Goal: Information Seeking & Learning: Learn about a topic

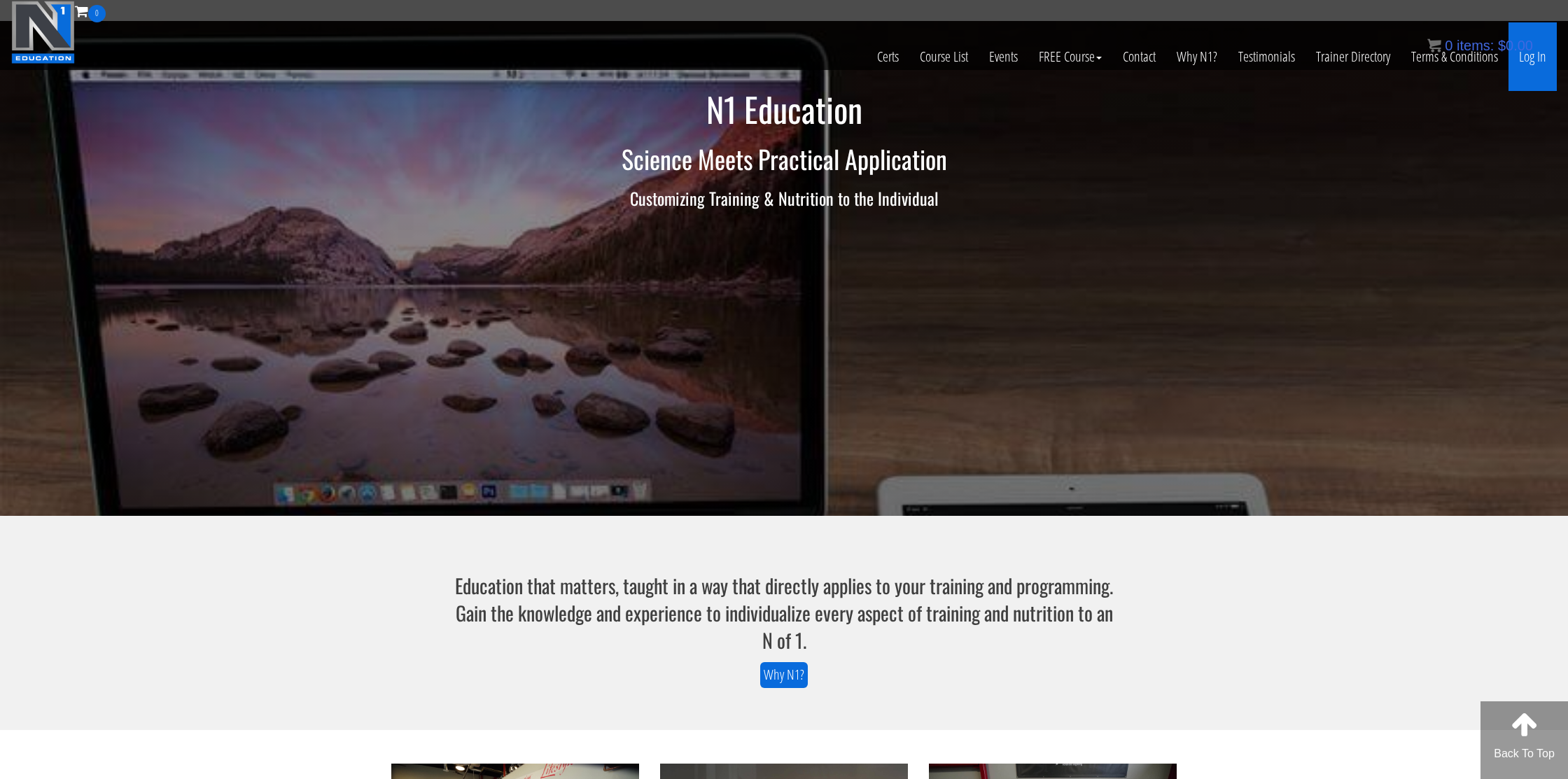
click at [1531, 66] on link "Log In" at bounding box center [1532, 56] width 48 height 68
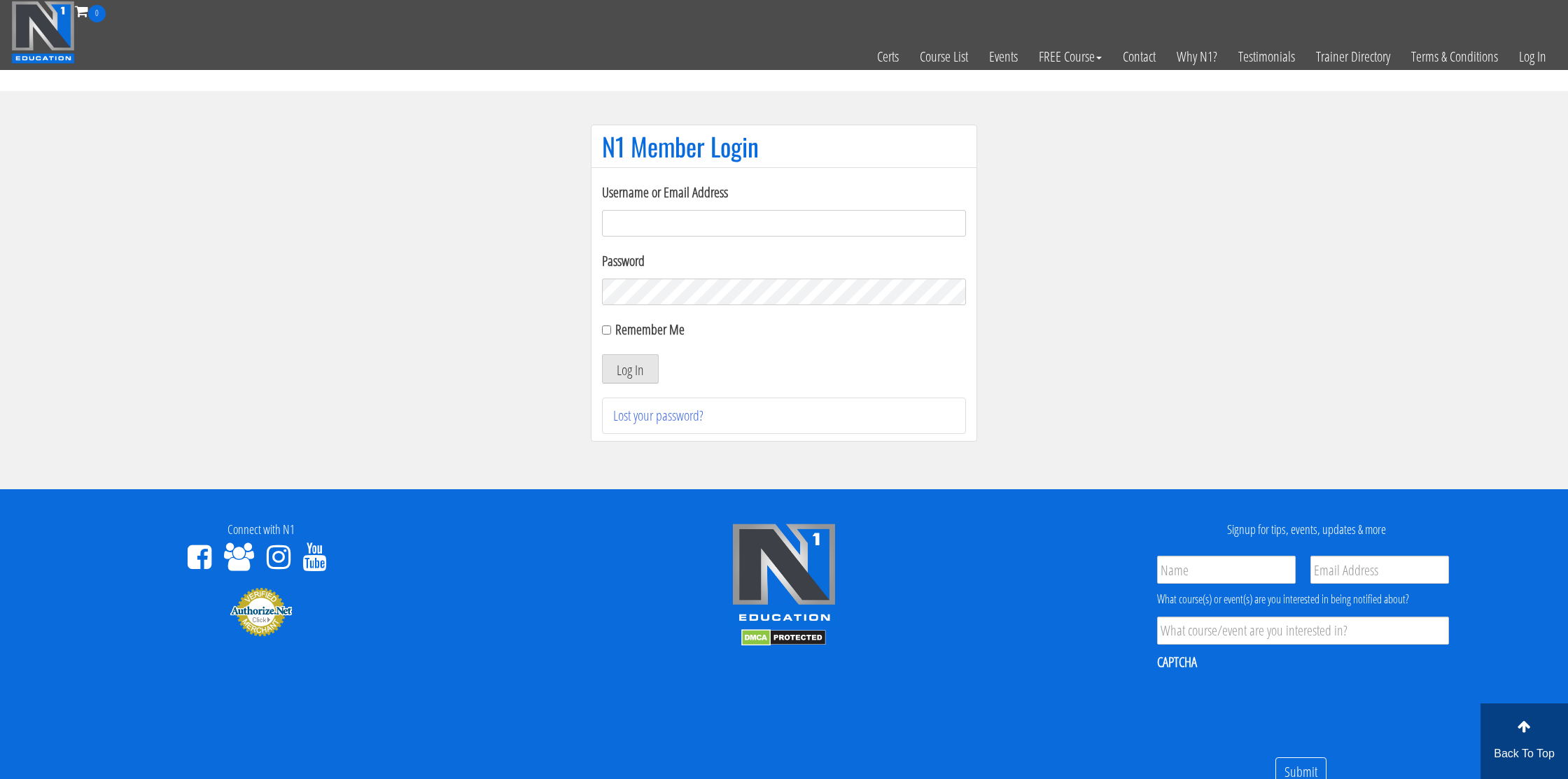
type input "nmotohashi1101@gmail.com"
click at [605, 330] on input "Remember Me" at bounding box center [606, 330] width 9 height 9
checkbox input "true"
click at [619, 366] on button "Log In" at bounding box center [630, 369] width 56 height 30
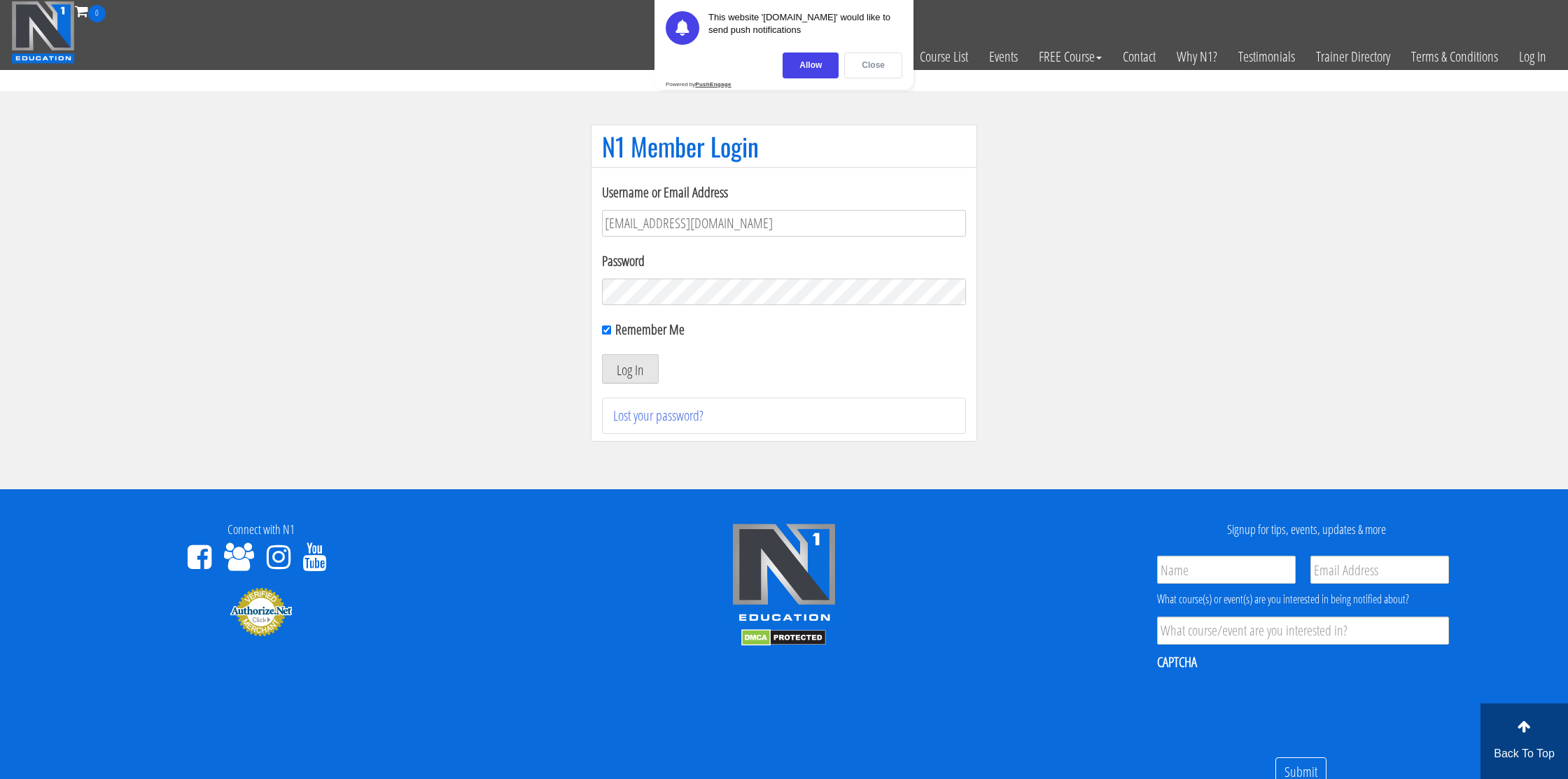
click at [890, 76] on div "Close" at bounding box center [873, 65] width 58 height 26
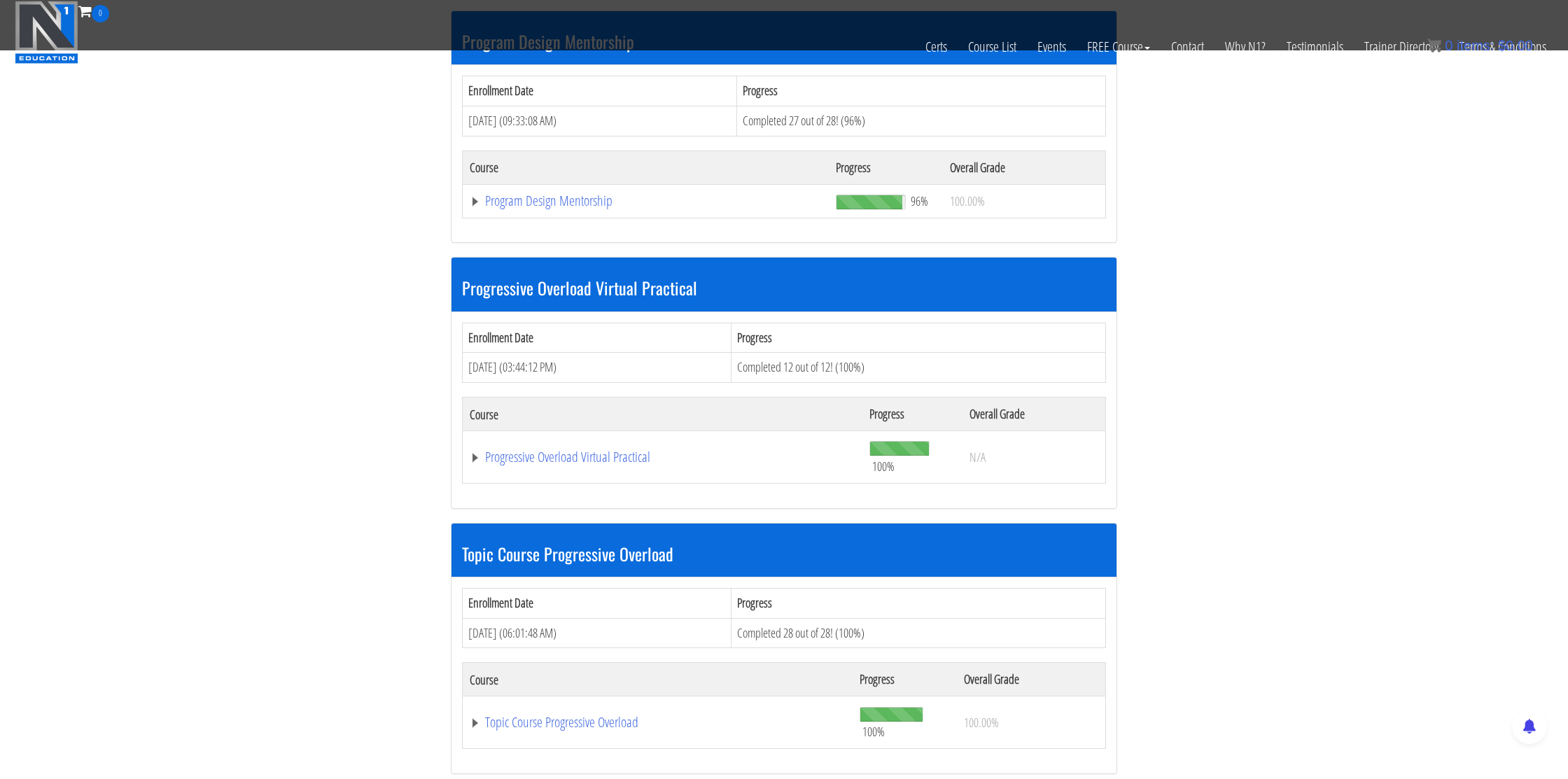
scroll to position [1508, 0]
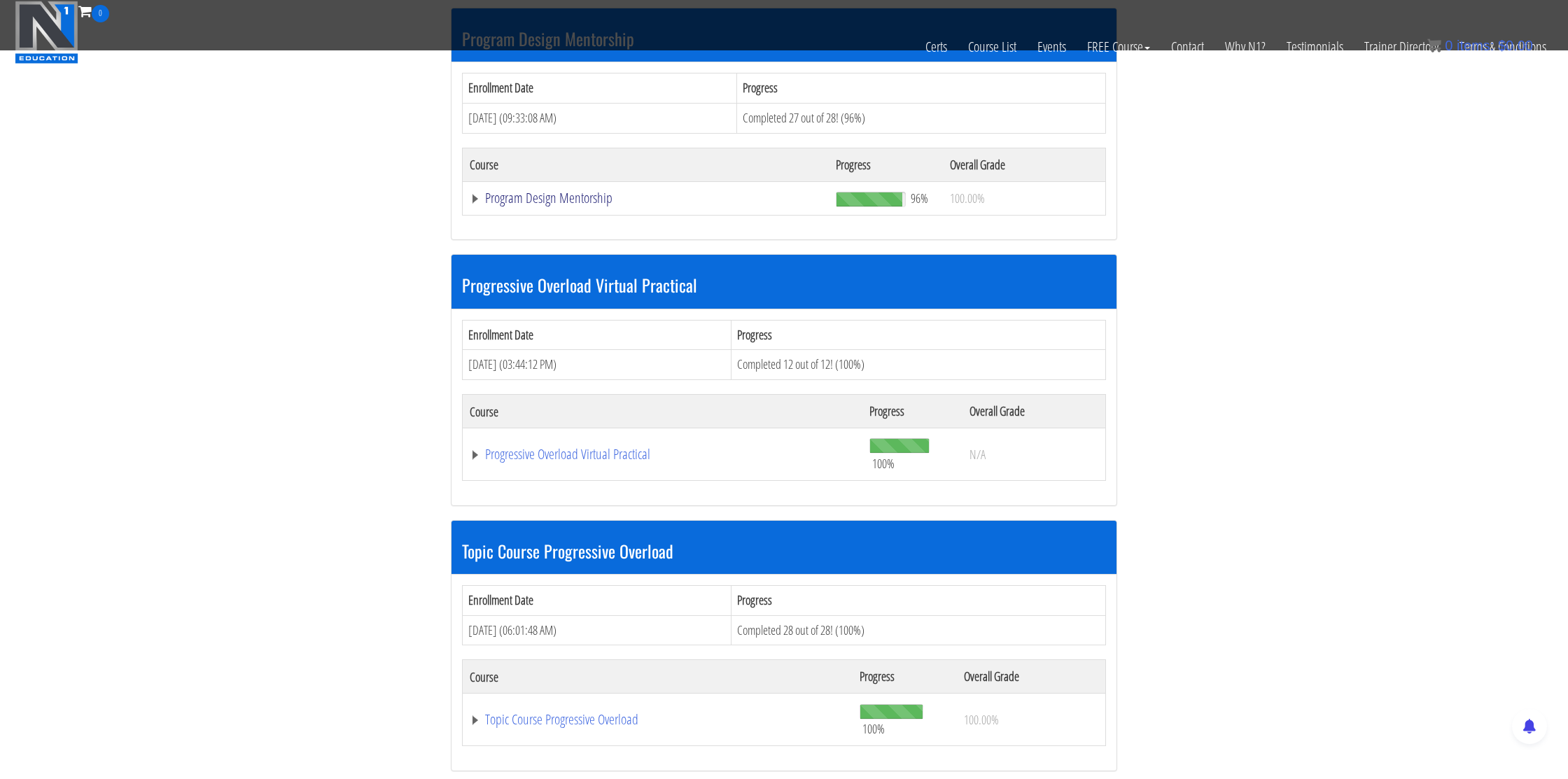
click at [599, 202] on link "Program Design Mentorship" at bounding box center [646, 198] width 353 height 14
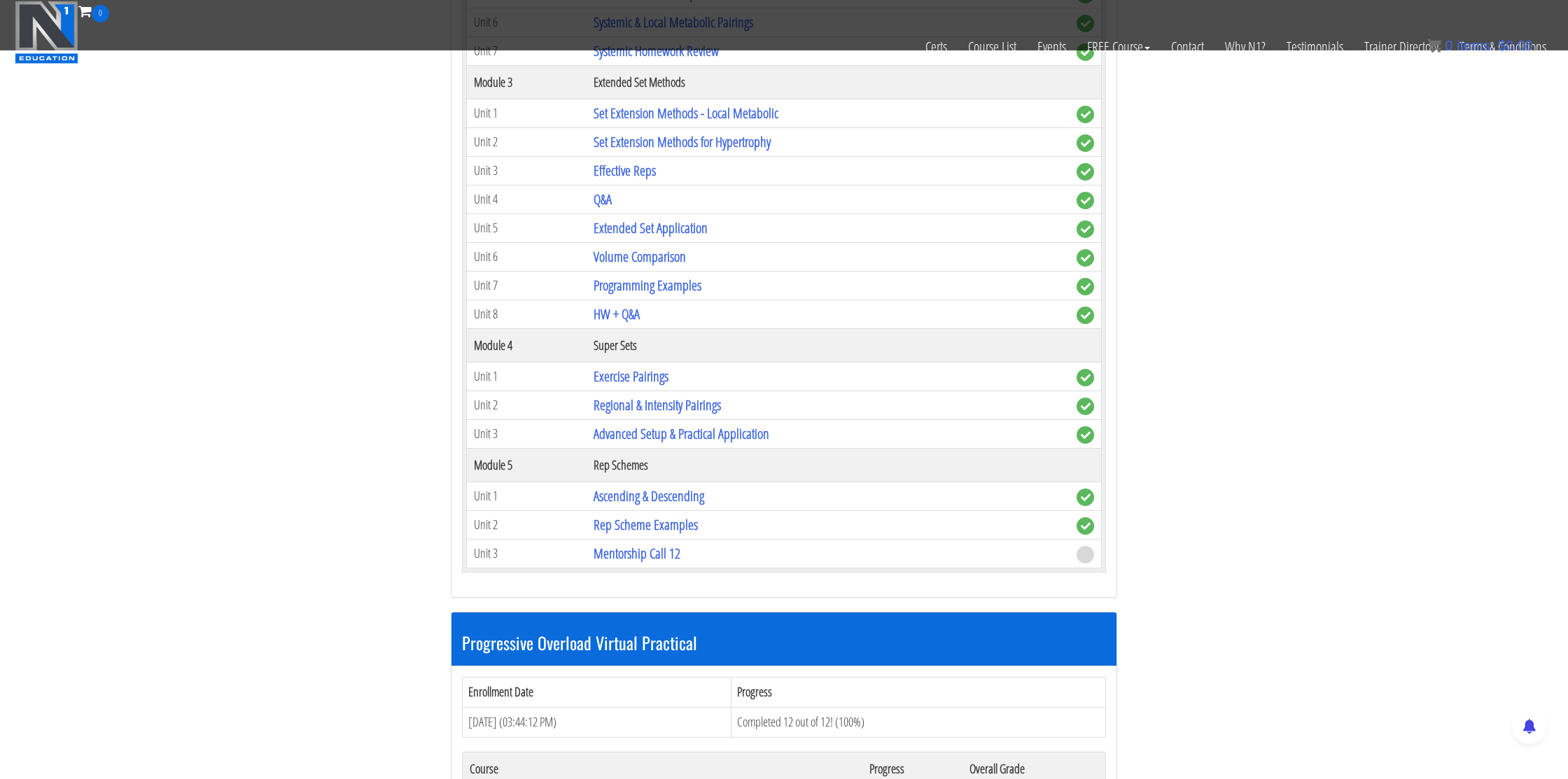
scroll to position [2134, 0]
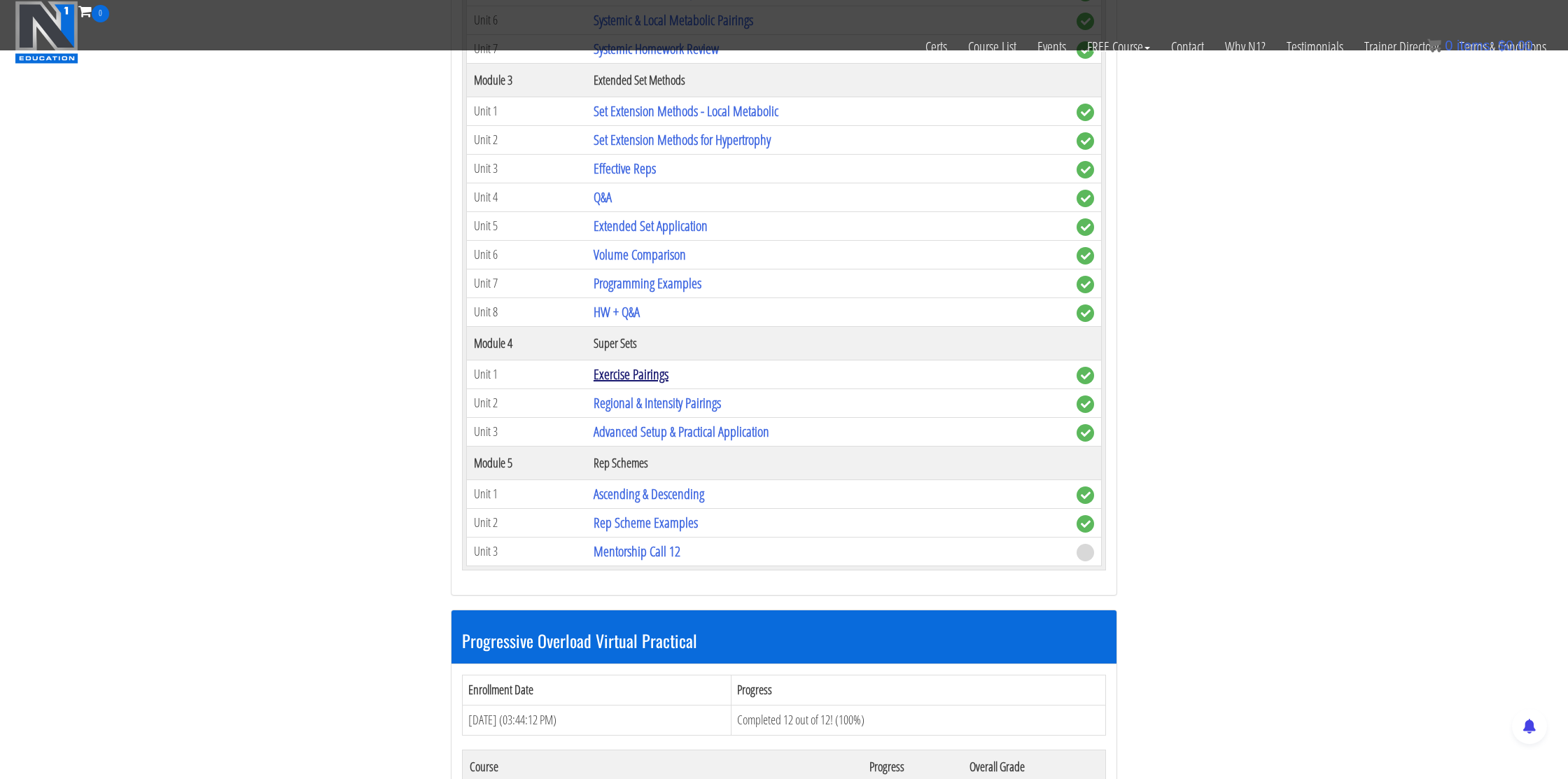
click at [653, 378] on link "Exercise Pairings" at bounding box center [631, 373] width 75 height 19
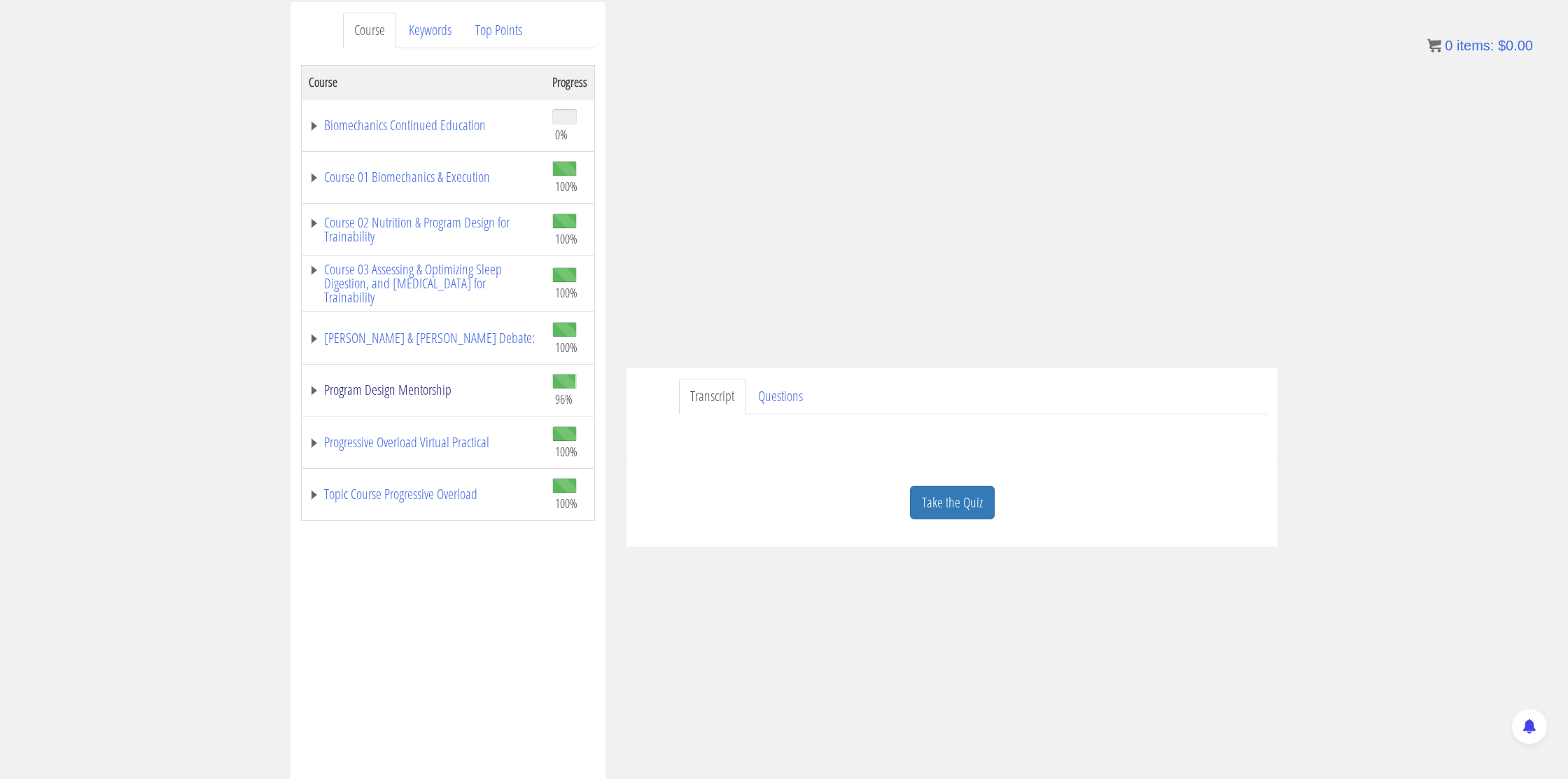
scroll to position [163, 0]
click at [411, 391] on link "Program Design Mentorship" at bounding box center [424, 389] width 230 height 14
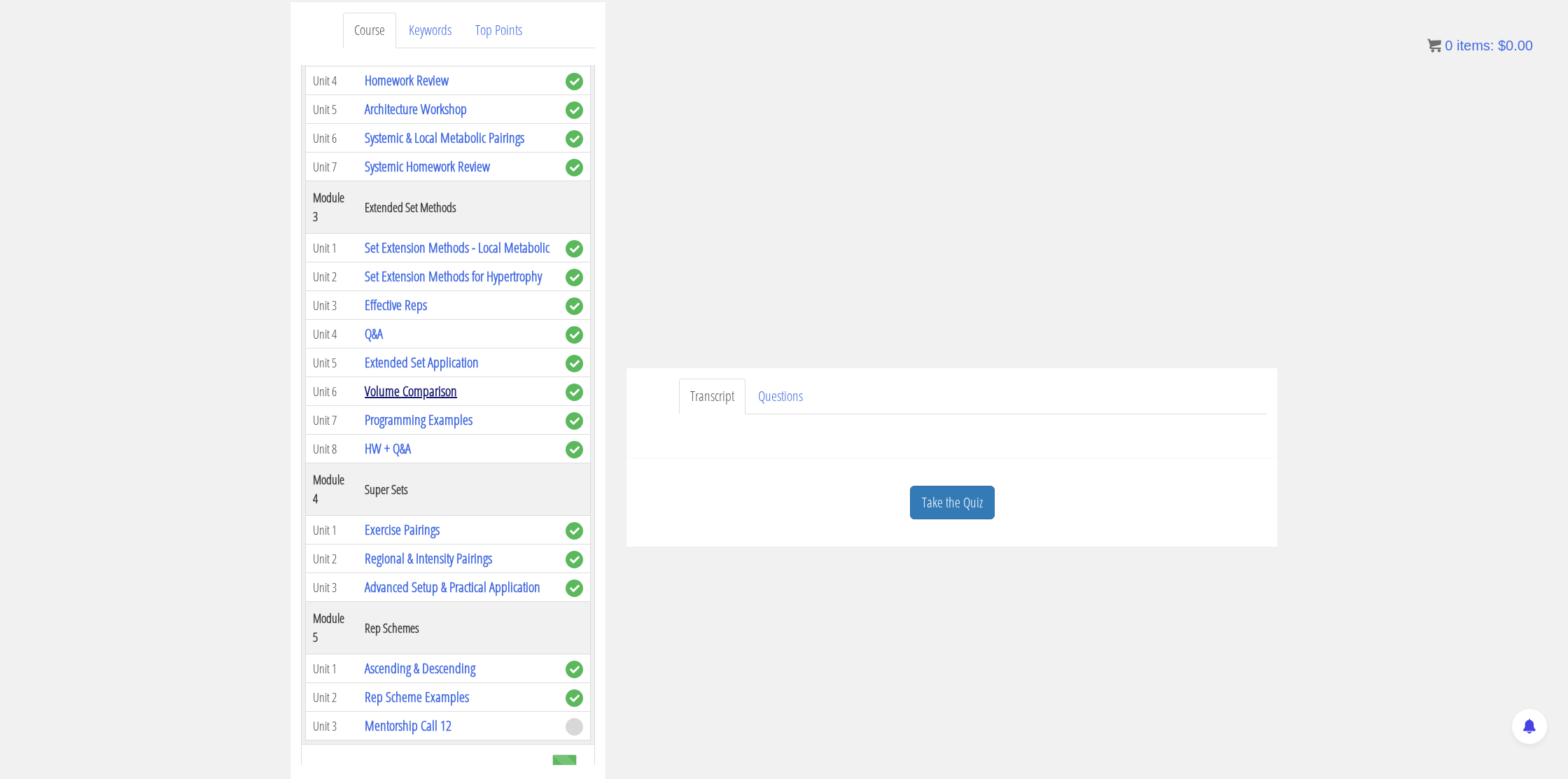
scroll to position [865, 0]
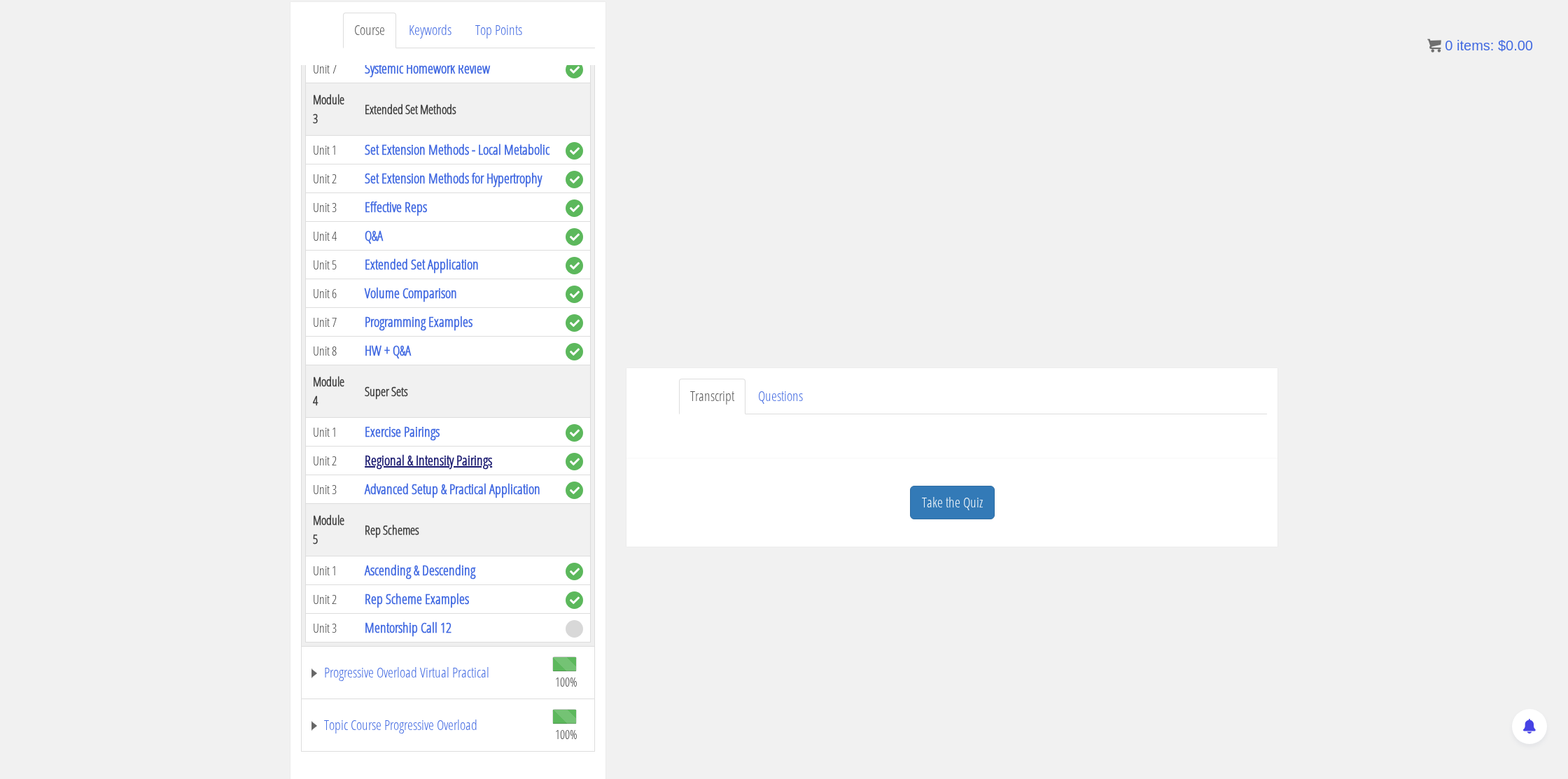
click at [415, 462] on link "Regional & Intensity Pairings" at bounding box center [428, 460] width 127 height 19
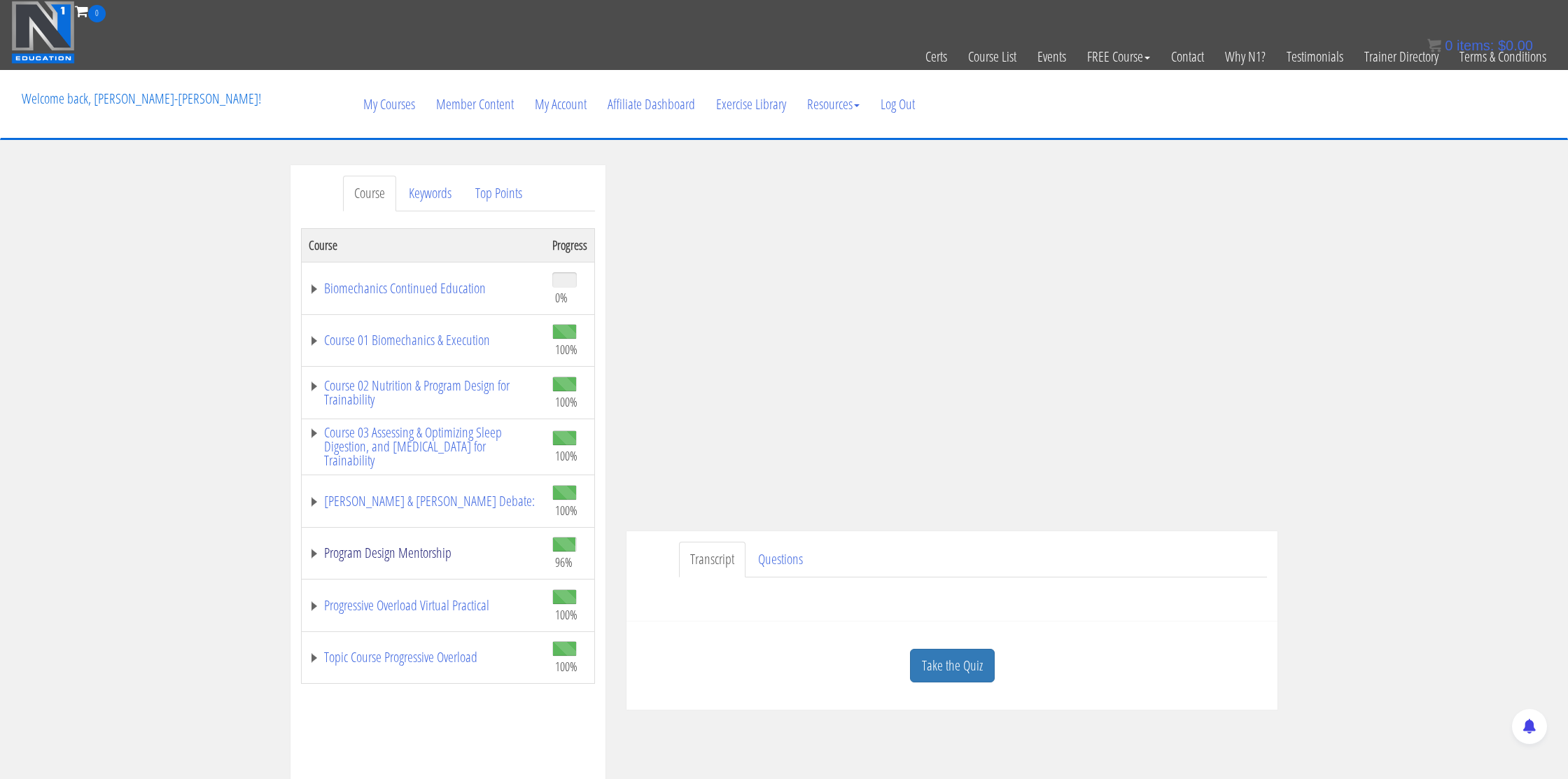
click at [397, 560] on link "Program Design Mentorship" at bounding box center [424, 553] width 230 height 14
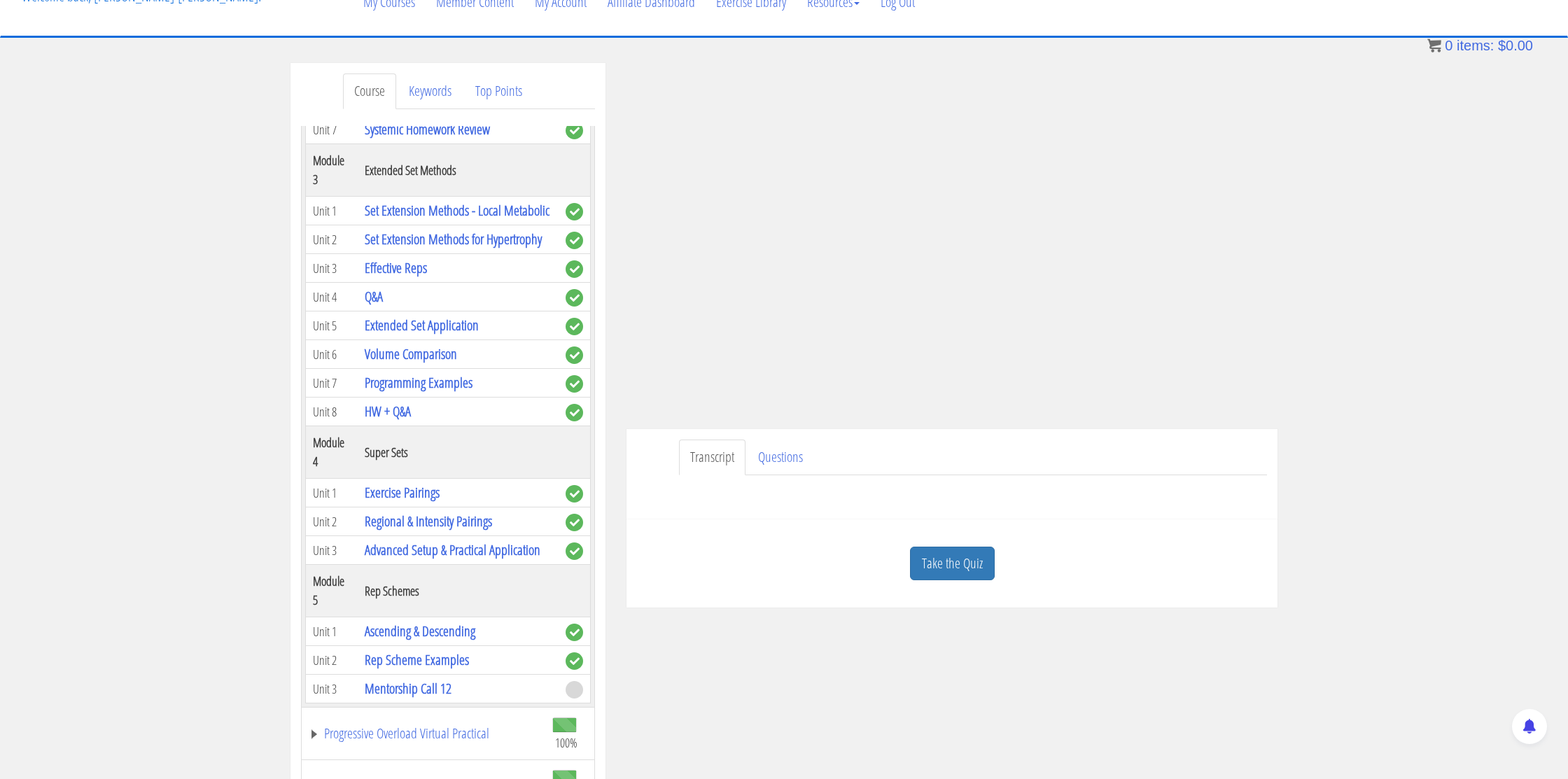
scroll to position [103, 0]
click at [464, 557] on link "Advanced Setup & Practical Application" at bounding box center [452, 549] width 176 height 19
